Goal: Task Accomplishment & Management: Manage account settings

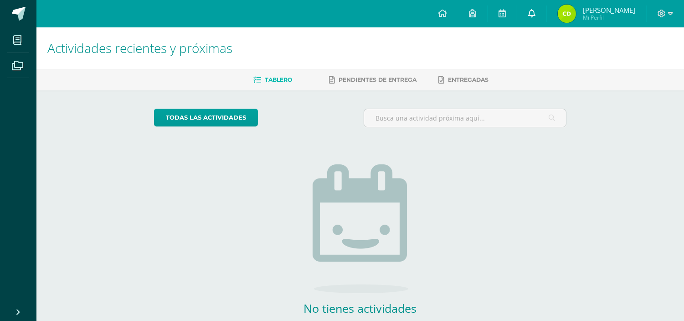
click at [536, 11] on icon at bounding box center [531, 13] width 7 height 8
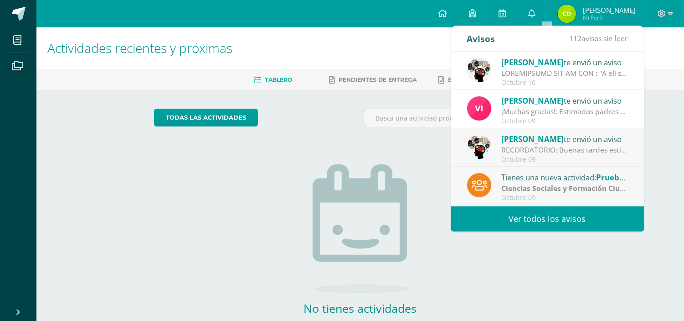
click at [521, 221] on link "Ver todos los avisos" at bounding box center [547, 218] width 193 height 25
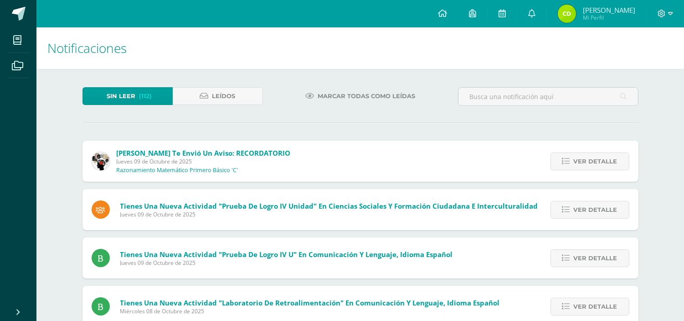
click at [367, 92] on span "Marcar todas como leídas" at bounding box center [367, 96] width 98 height 17
